Goal: Participate in discussion

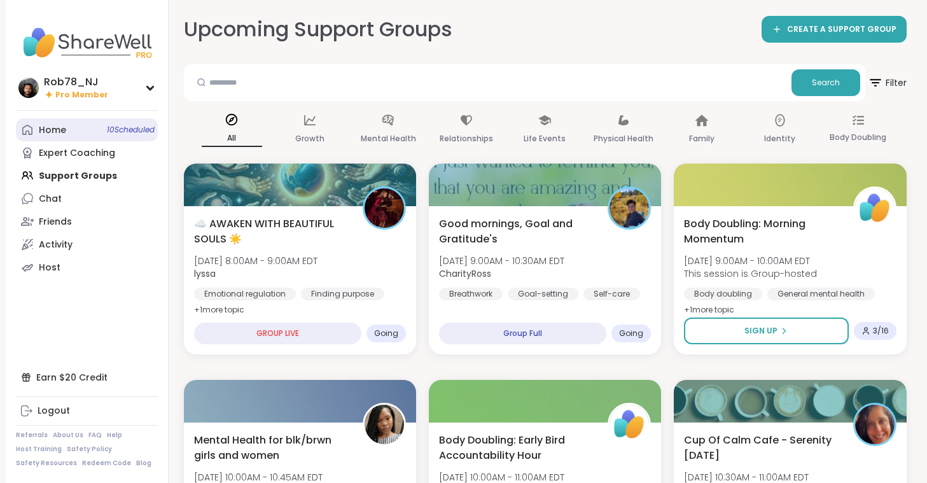
click at [114, 125] on span "10 Scheduled" at bounding box center [131, 130] width 48 height 10
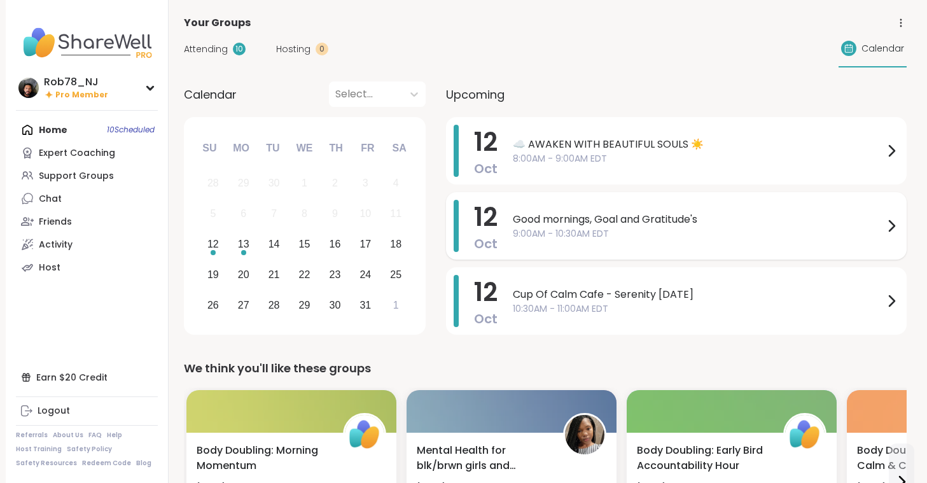
click at [572, 218] on span "Good mornings, Goal and Gratitude's" at bounding box center [698, 219] width 371 height 15
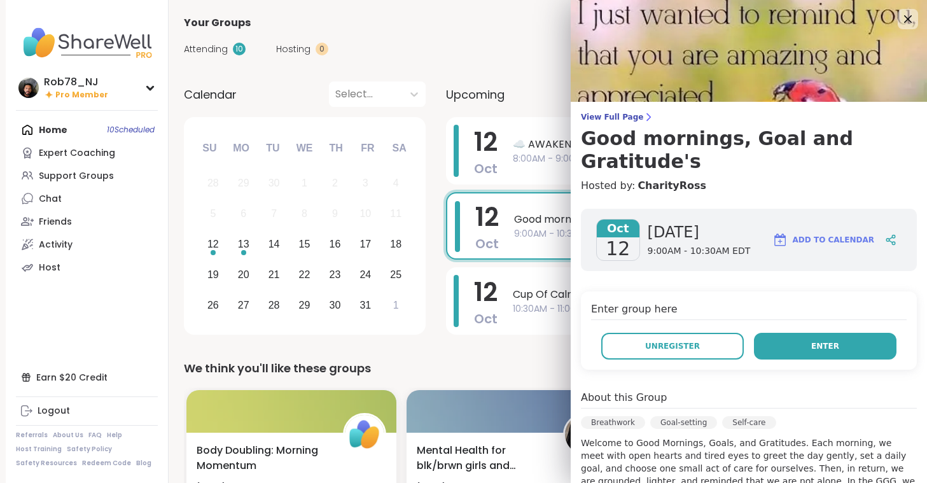
click at [793, 333] on button "Enter" at bounding box center [825, 346] width 143 height 27
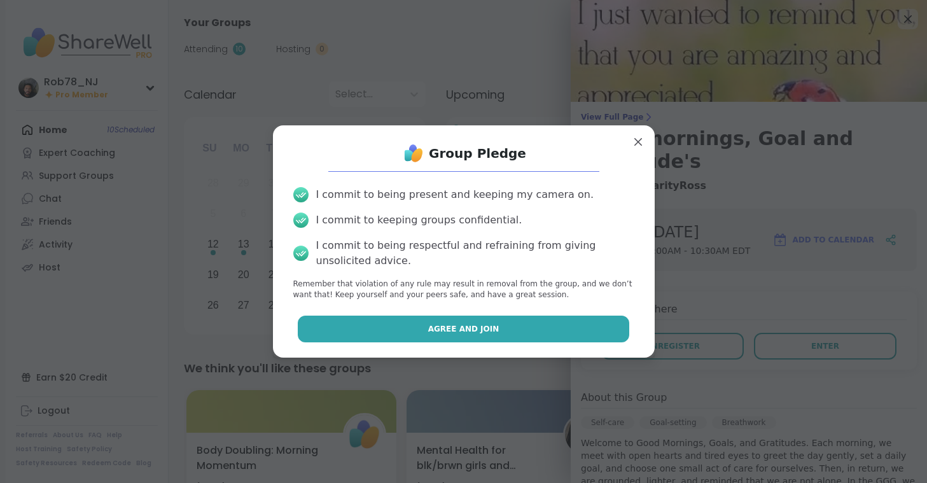
click at [498, 326] on button "Agree and Join" at bounding box center [464, 329] width 332 height 27
